Goal: Information Seeking & Learning: Learn about a topic

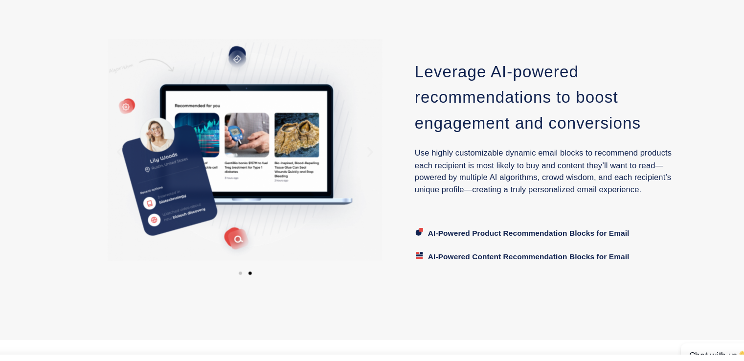
scroll to position [991, 0]
click at [227, 248] on span "Go to slide 1" at bounding box center [228, 248] width 3 height 3
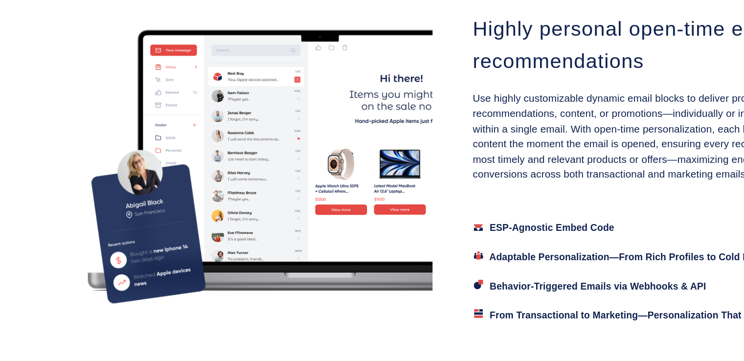
scroll to position [625, 0]
